Goal: Task Accomplishment & Management: Manage account settings

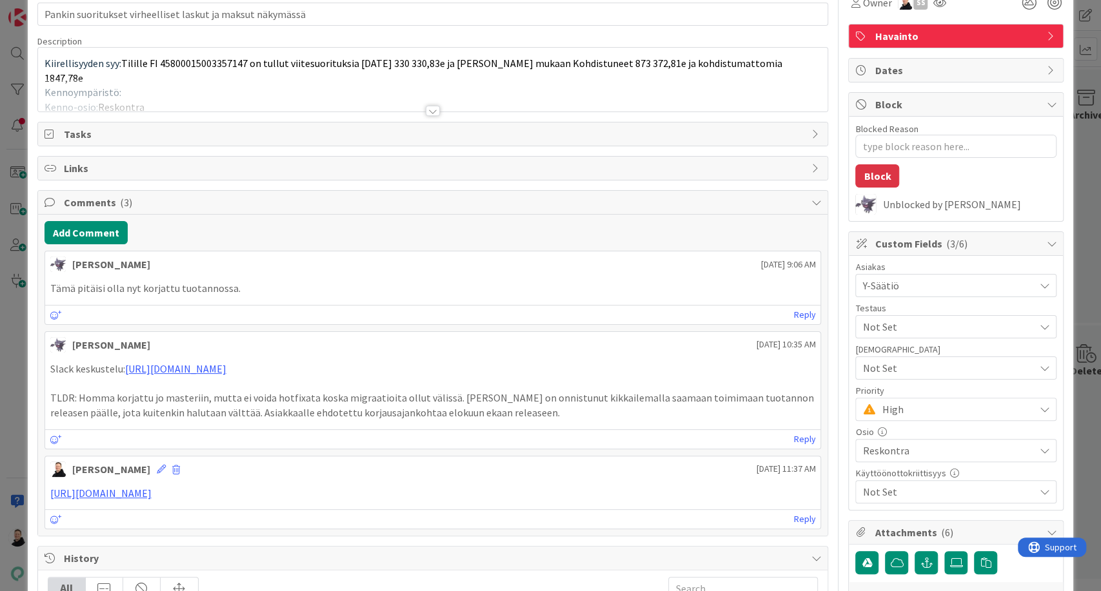
scroll to position [143, 0]
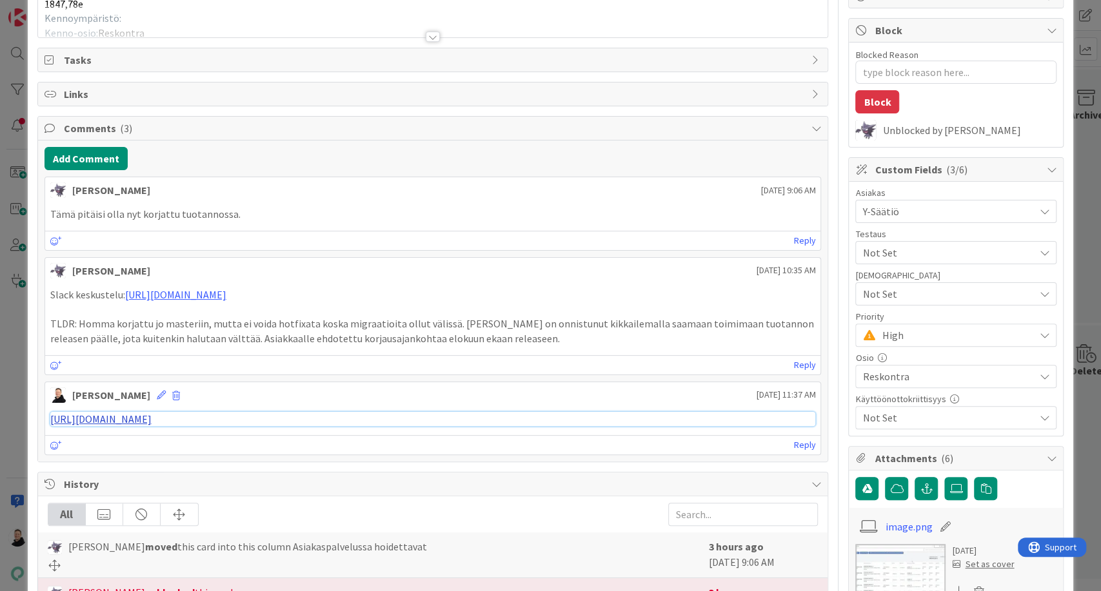
click at [123, 418] on link "[URL][DOMAIN_NAME]" at bounding box center [100, 419] width 101 height 13
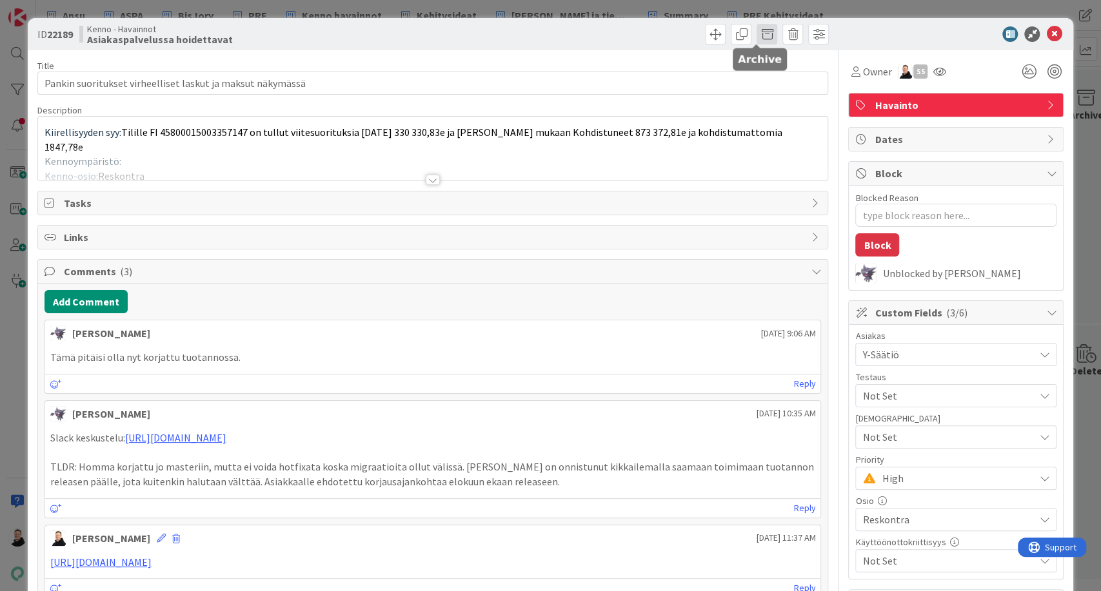
click at [756, 33] on span at bounding box center [766, 34] width 21 height 21
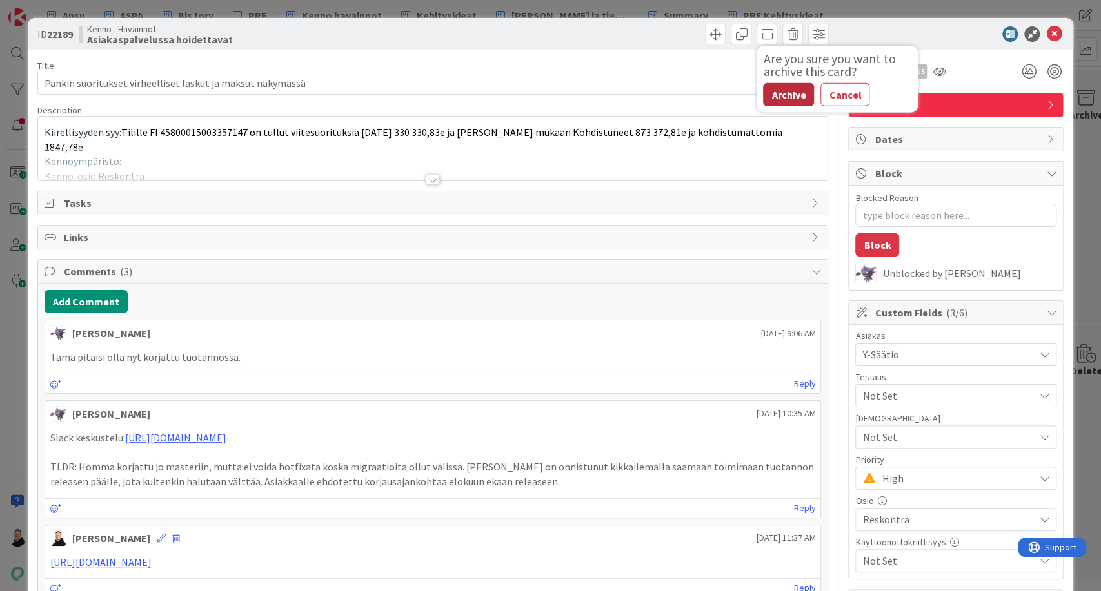
click at [773, 90] on button "Archive" at bounding box center [788, 94] width 51 height 23
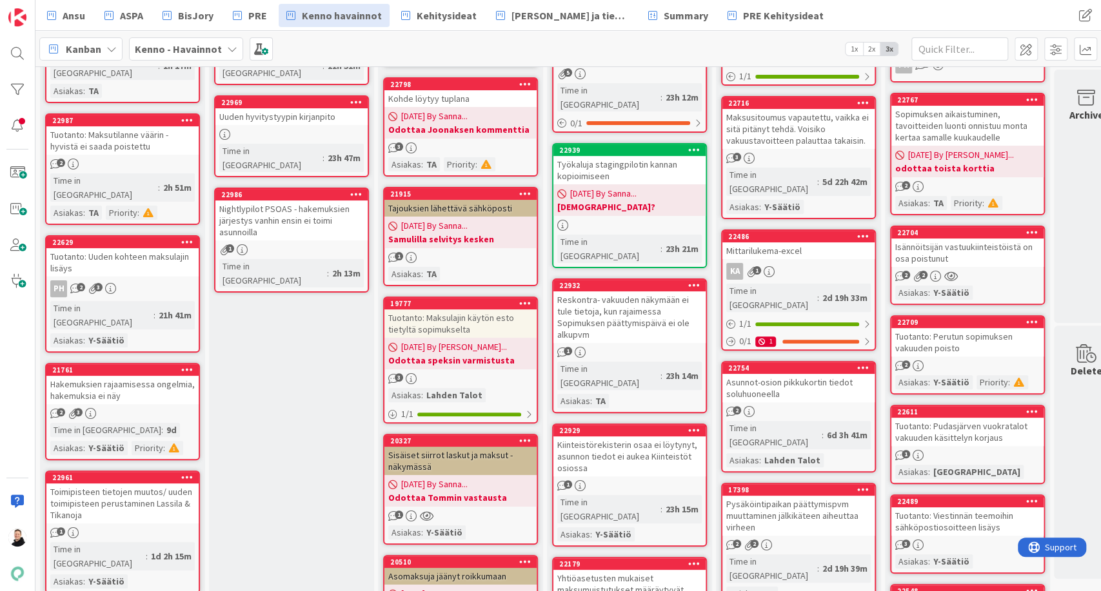
scroll to position [215, 0]
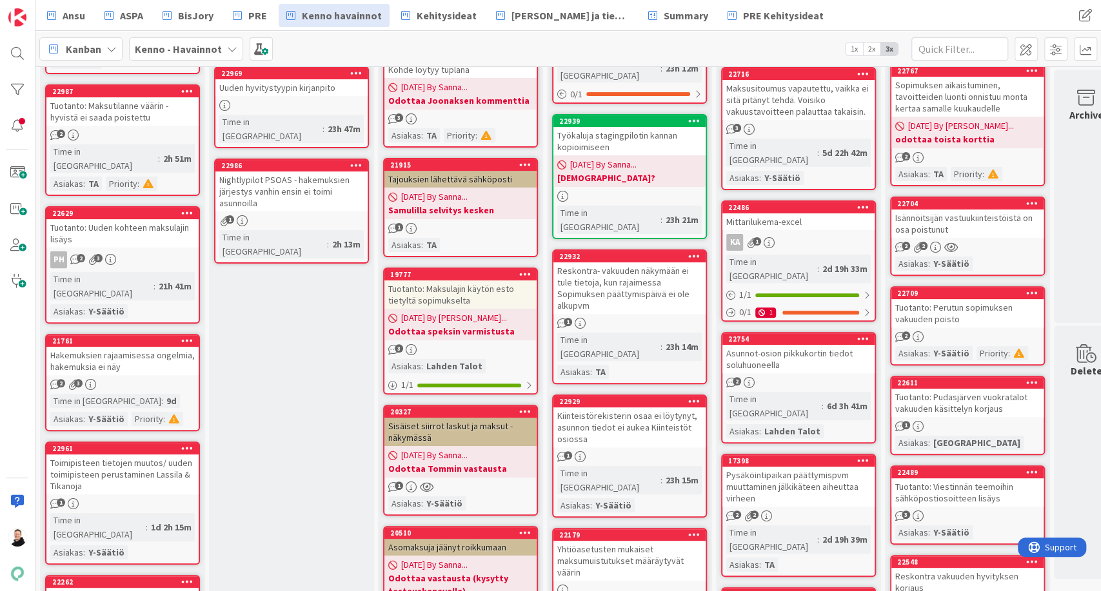
click at [938, 223] on div "Isännöitsijän vastuukiinteistöistä on osa poistunut" at bounding box center [967, 224] width 152 height 28
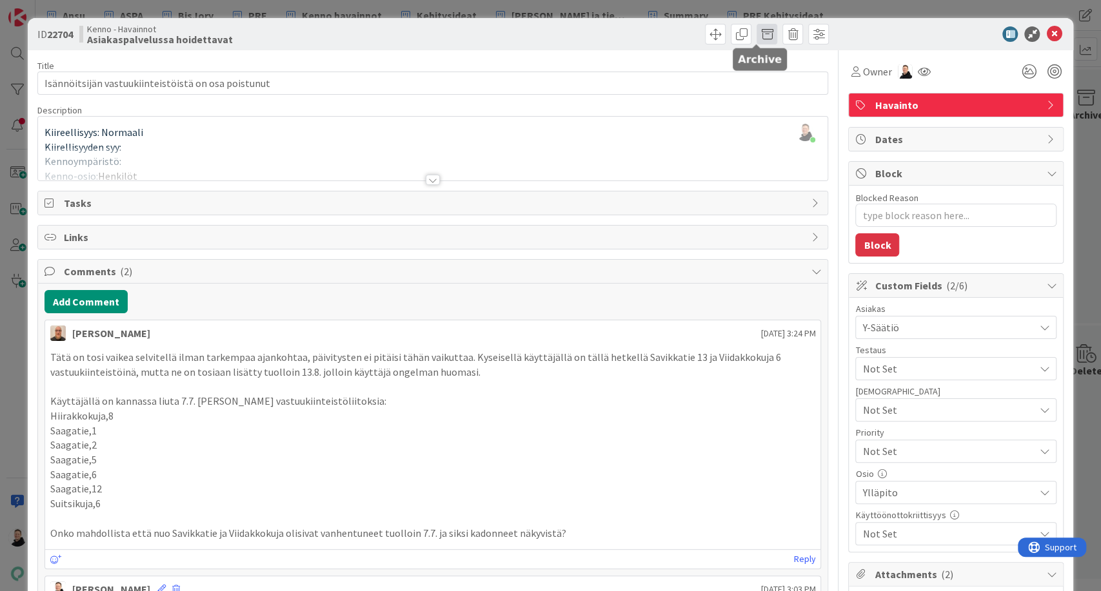
click at [756, 37] on span at bounding box center [766, 34] width 21 height 21
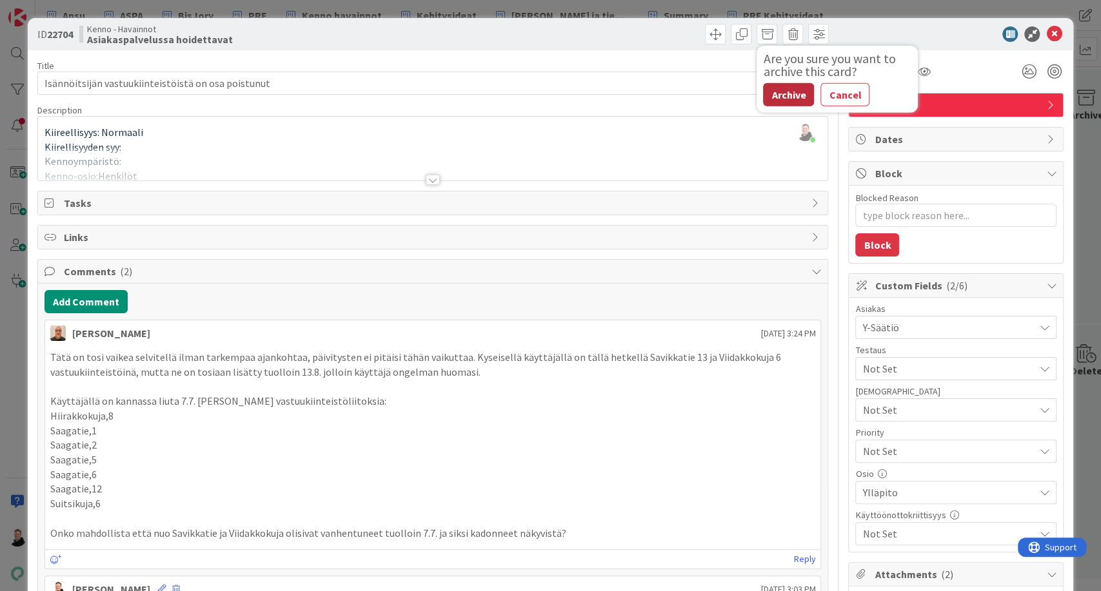
click at [780, 97] on button "Archive" at bounding box center [788, 94] width 51 height 23
type textarea "x"
